Goal: Information Seeking & Learning: Learn about a topic

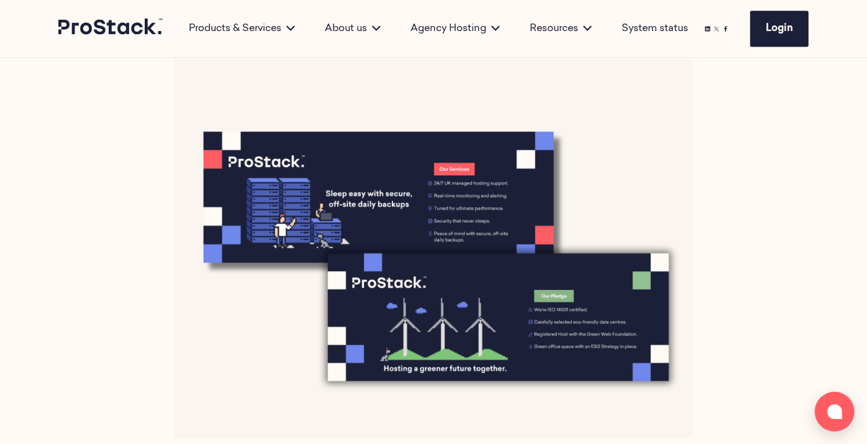
scroll to position [1617, 0]
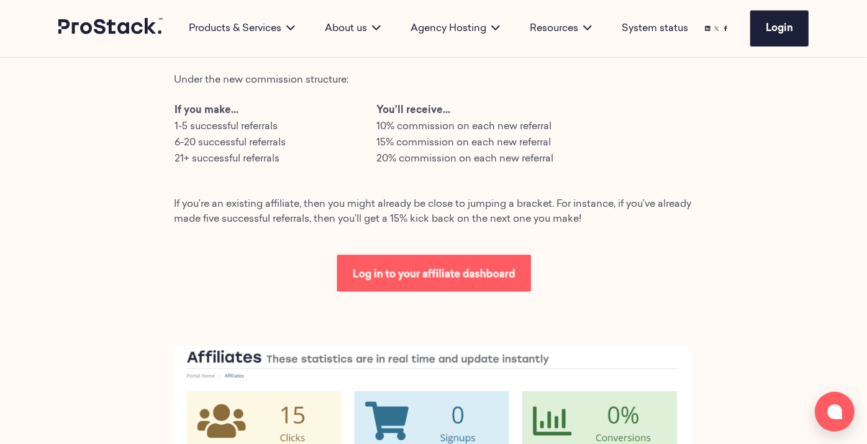
scroll to position [721, 0]
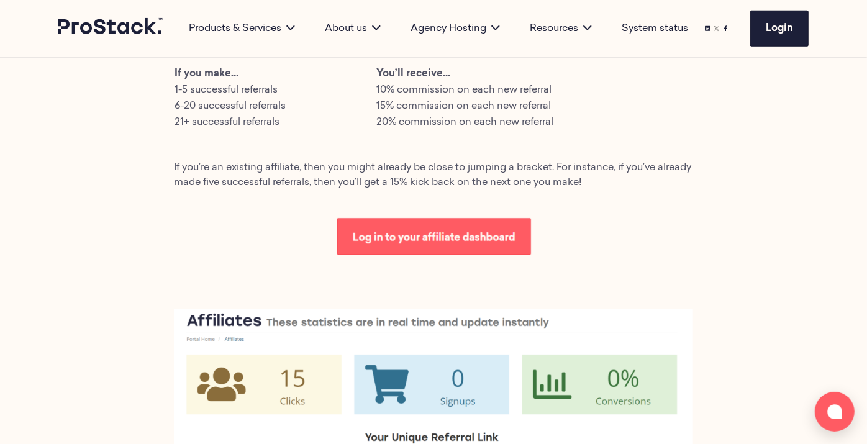
scroll to position [727, 0]
